Goal: Find specific page/section: Find specific page/section

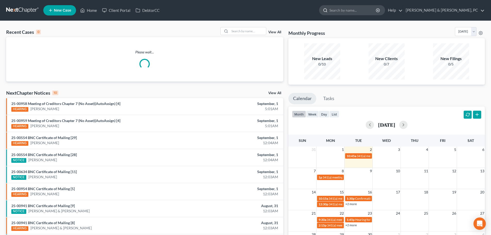
click at [376, 7] on input "search" at bounding box center [352, 10] width 47 height 10
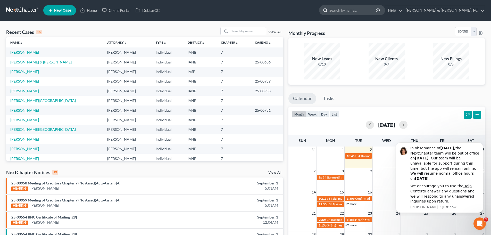
click at [373, 9] on input "search" at bounding box center [352, 10] width 47 height 10
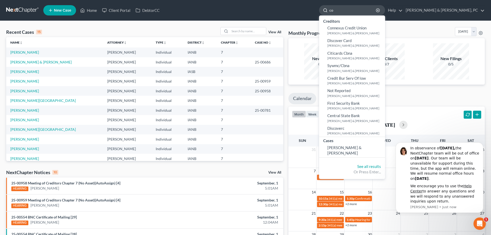
type input "c"
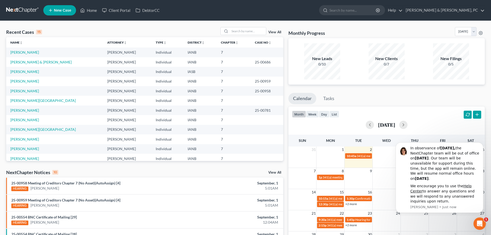
click at [141, 4] on ul "New Case Home Client Portal DebtorCC - No Result - See all results Or Press Ent…" at bounding box center [263, 10] width 441 height 13
click at [142, 9] on link "DebtorCC" at bounding box center [147, 10] width 29 height 9
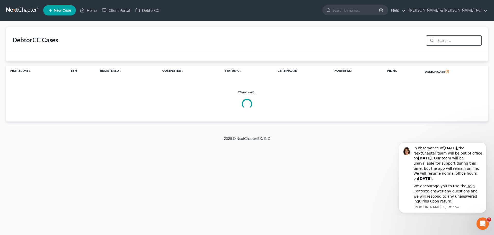
click at [441, 37] on input "search" at bounding box center [459, 41] width 46 height 10
type input "[PERSON_NAME]"
click at [485, 142] on icon "Dismiss notification" at bounding box center [485, 143] width 3 height 3
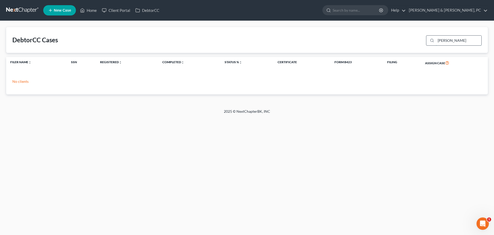
click at [467, 40] on input "[PERSON_NAME]" at bounding box center [459, 41] width 46 height 10
click at [466, 40] on input "[PERSON_NAME]" at bounding box center [459, 41] width 46 height 10
click at [466, 41] on input "[PERSON_NAME]" at bounding box center [459, 41] width 46 height 10
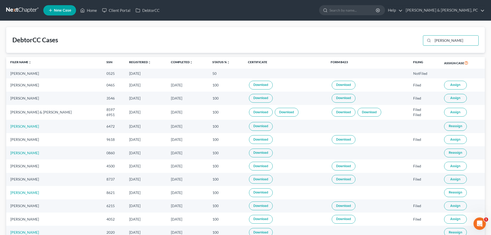
type input "[PERSON_NAME]"
